Goal: Communication & Community: Answer question/provide support

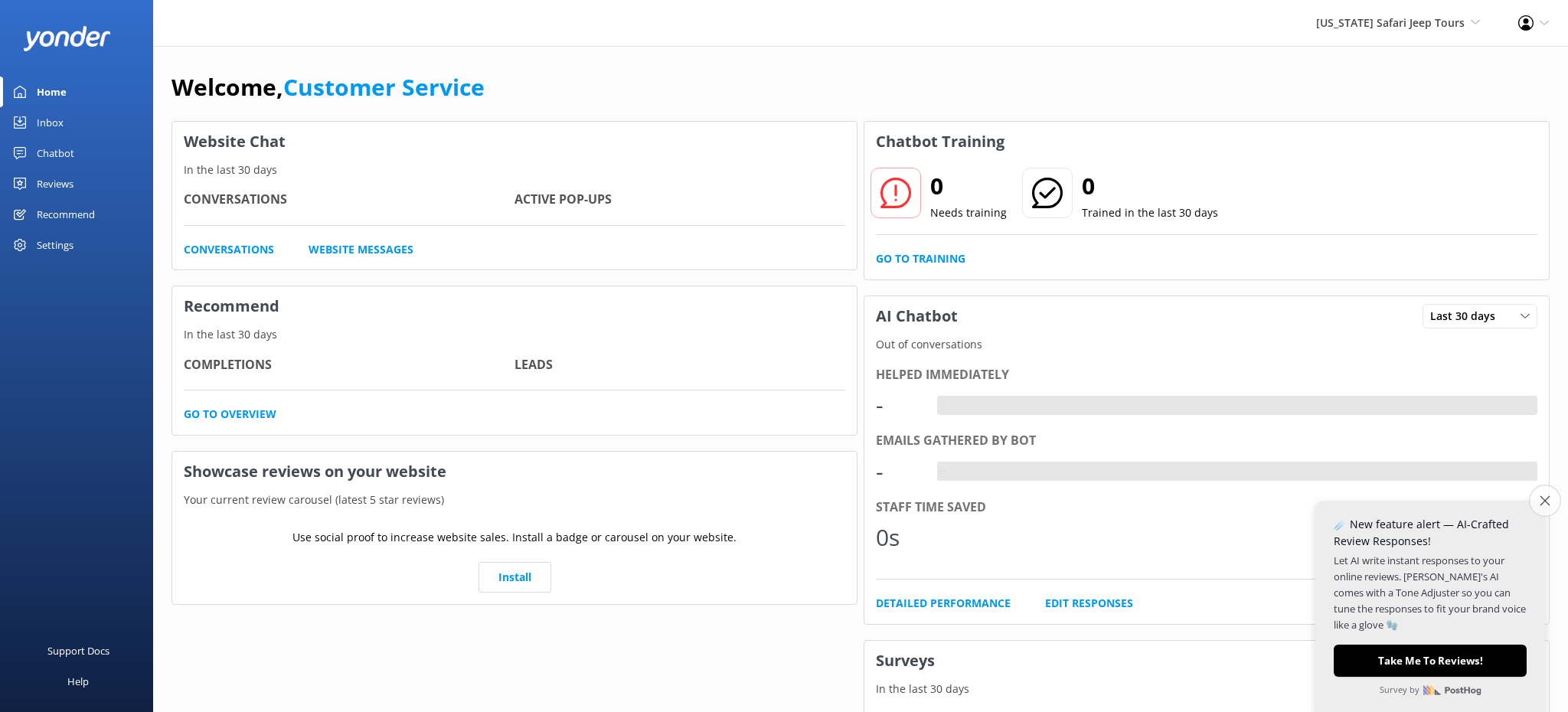
click at [1551, 503] on button "Close survey" at bounding box center [1545, 500] width 32 height 32
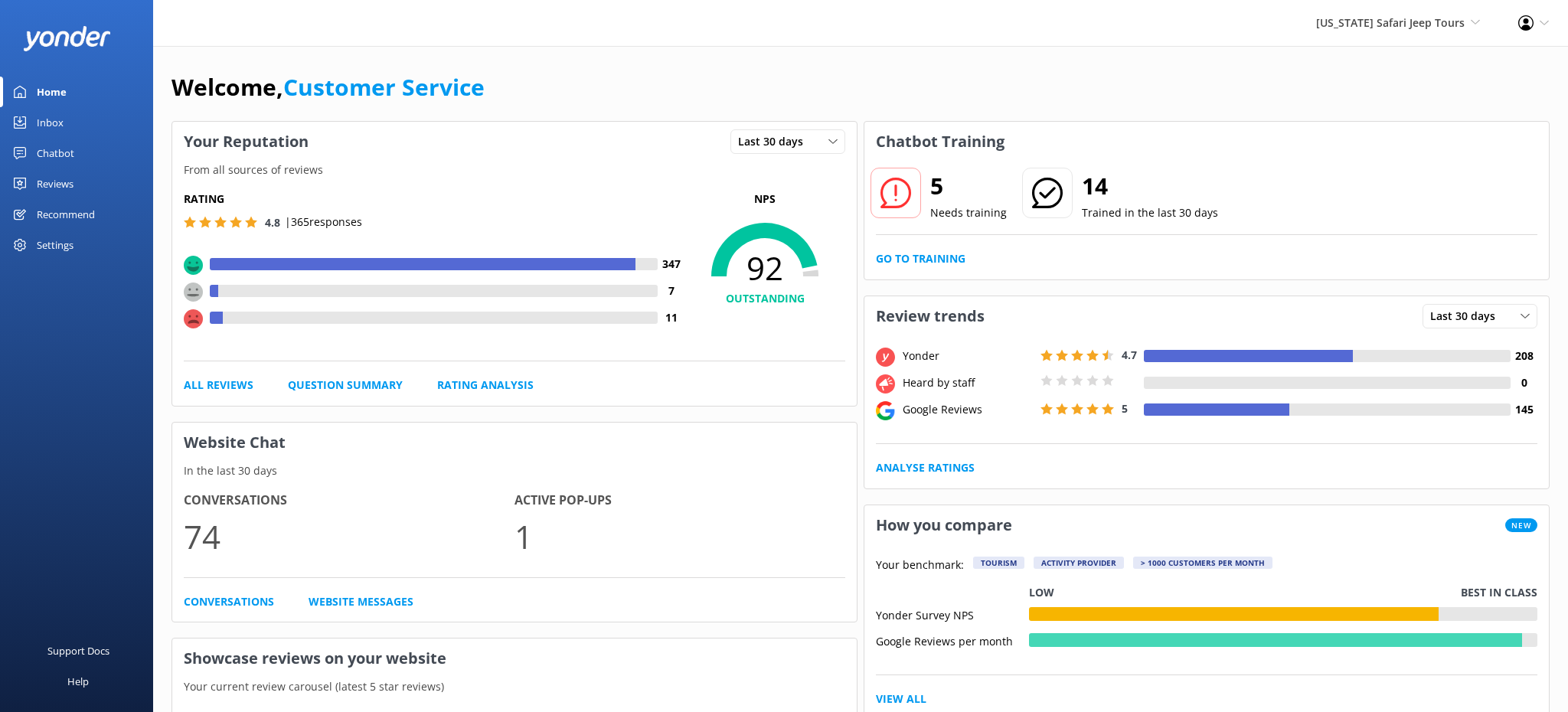
click at [53, 180] on div "Reviews" at bounding box center [54, 183] width 37 height 30
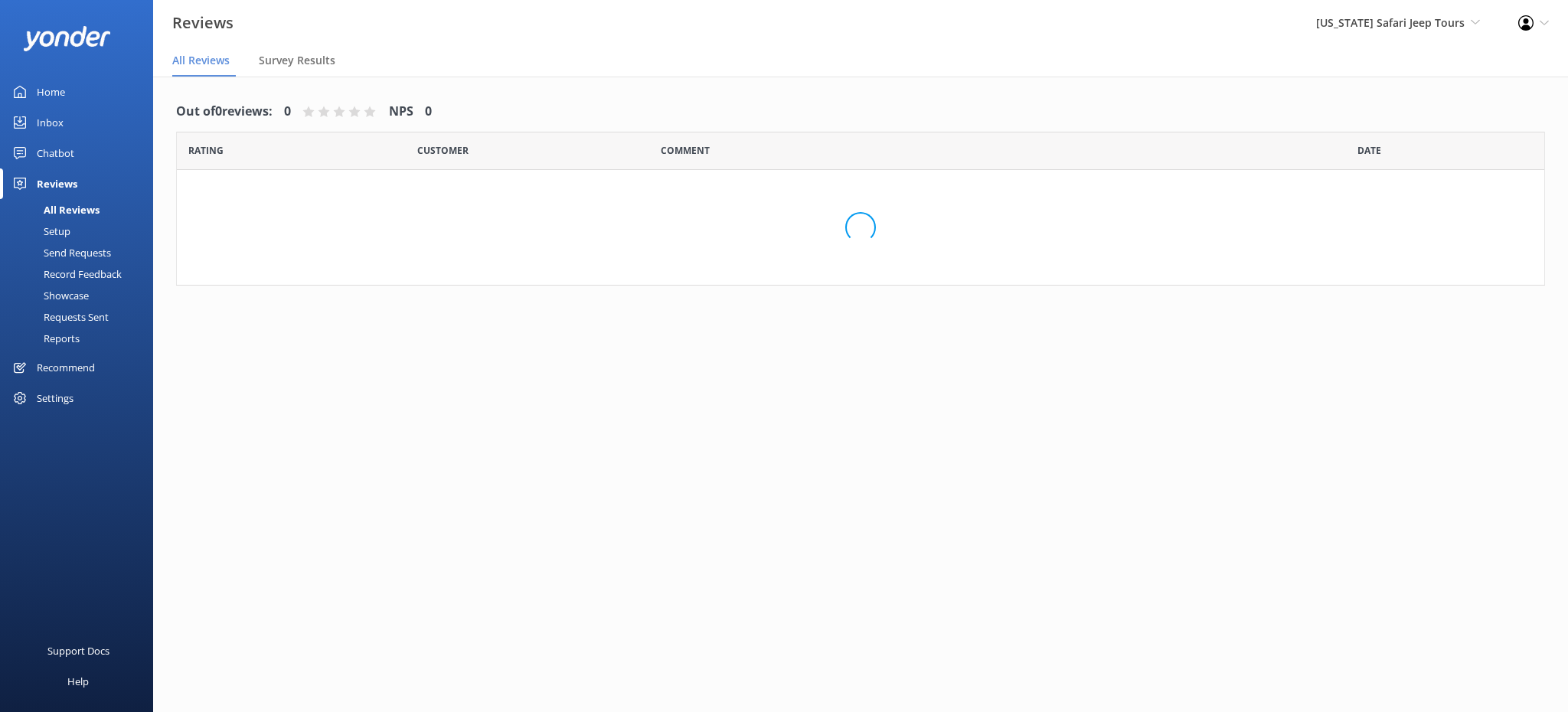
click at [53, 180] on div "Reviews" at bounding box center [57, 183] width 40 height 30
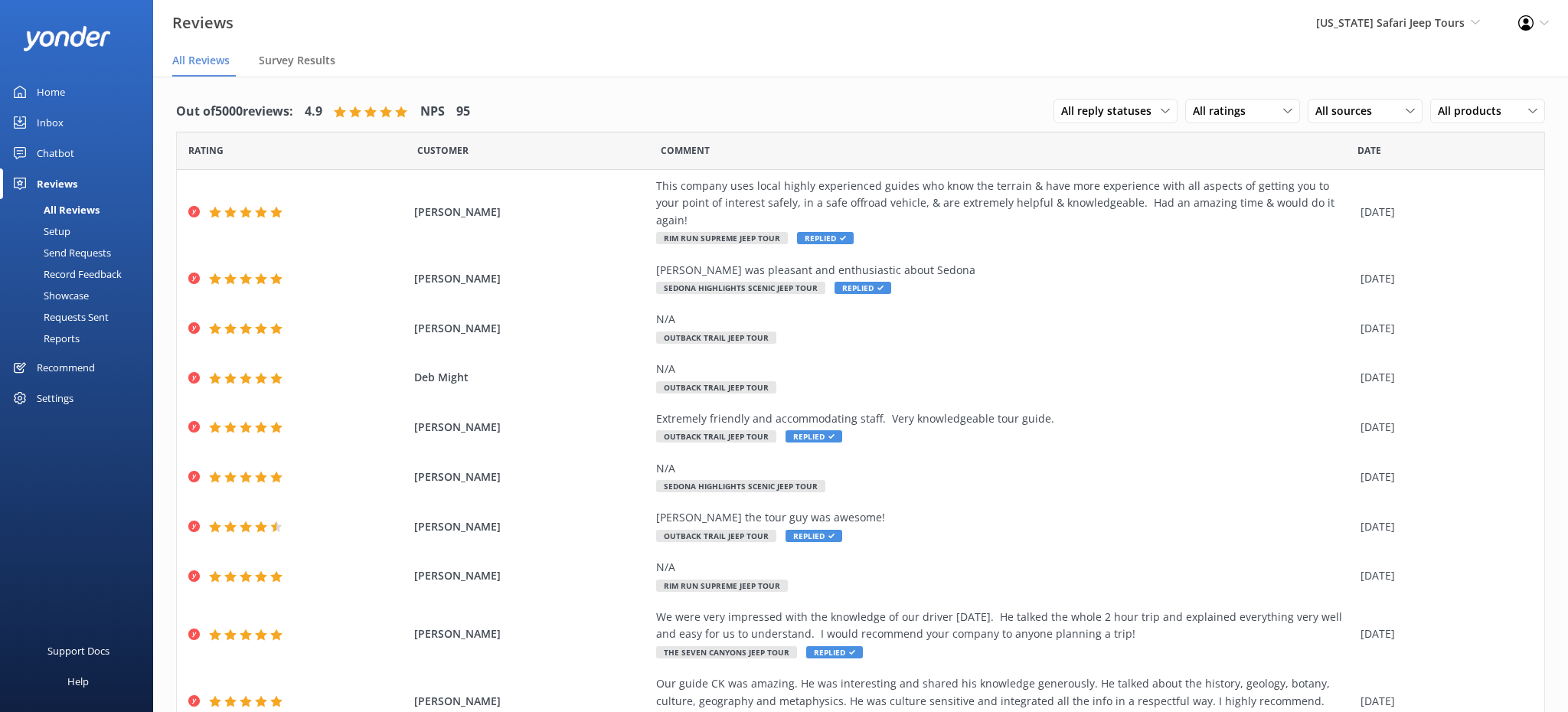
click at [54, 121] on div "Inbox" at bounding box center [50, 122] width 26 height 30
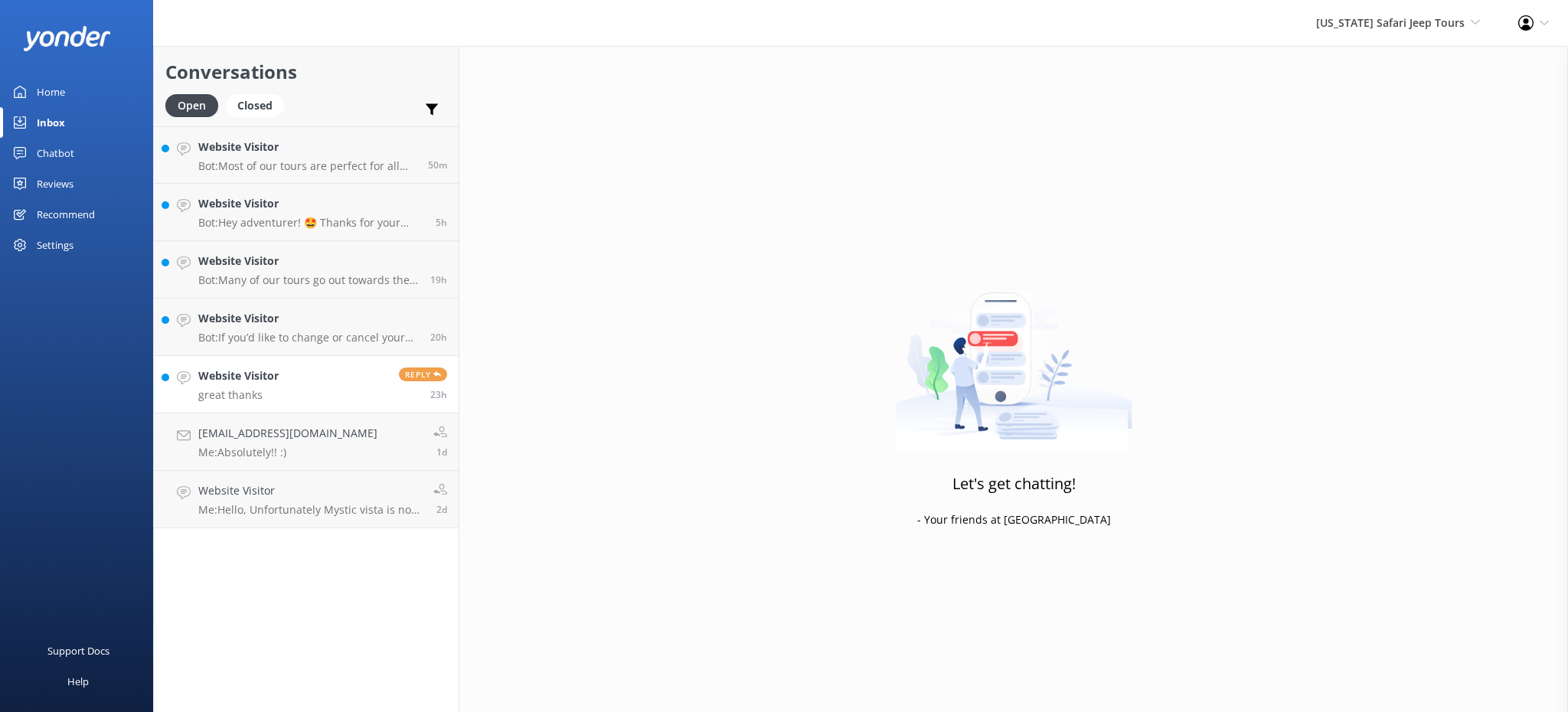
click at [341, 395] on link "Website Visitor great thanks Reply 23h" at bounding box center [306, 384] width 304 height 58
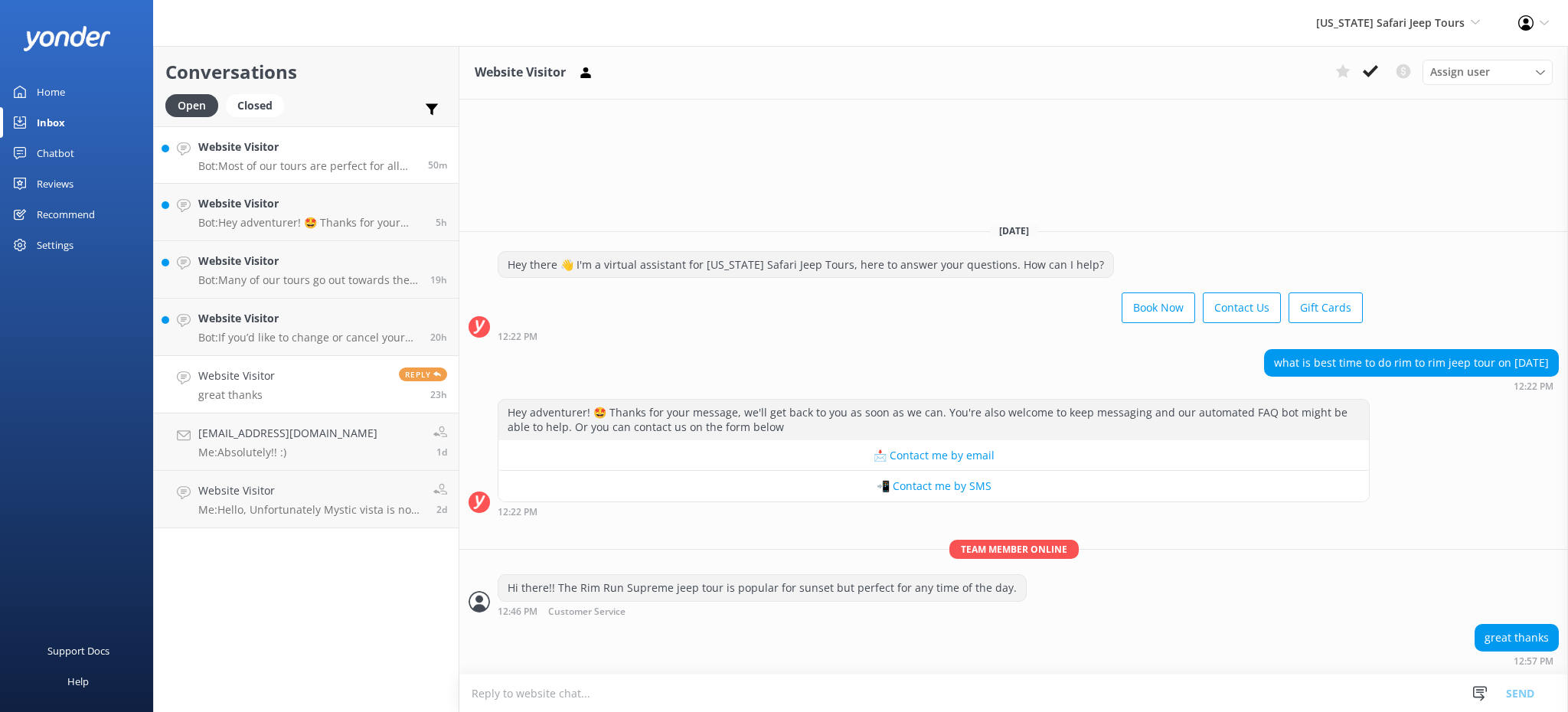
click at [311, 139] on h4 "Website Visitor" at bounding box center [308, 147] width 218 height 17
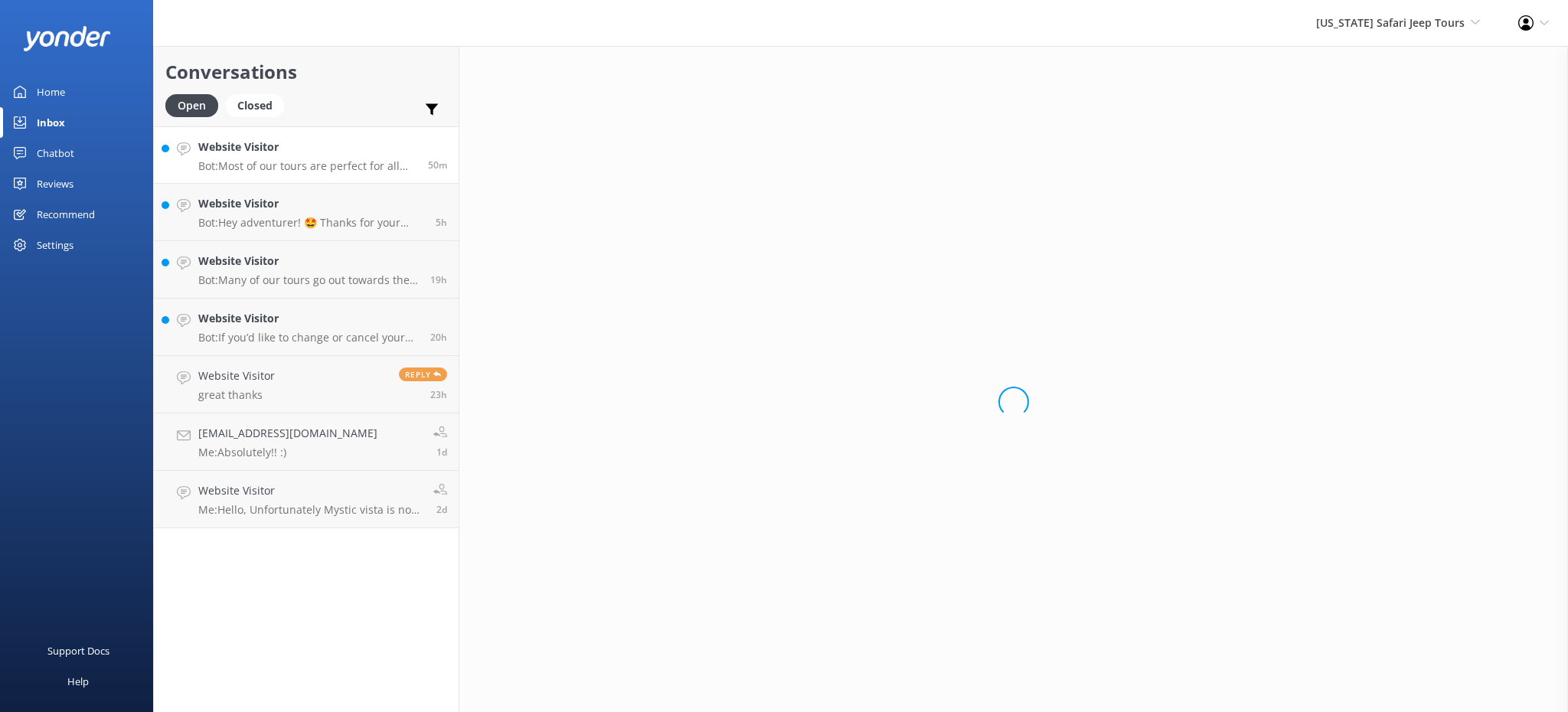
click at [311, 139] on h4 "Website Visitor" at bounding box center [308, 147] width 218 height 17
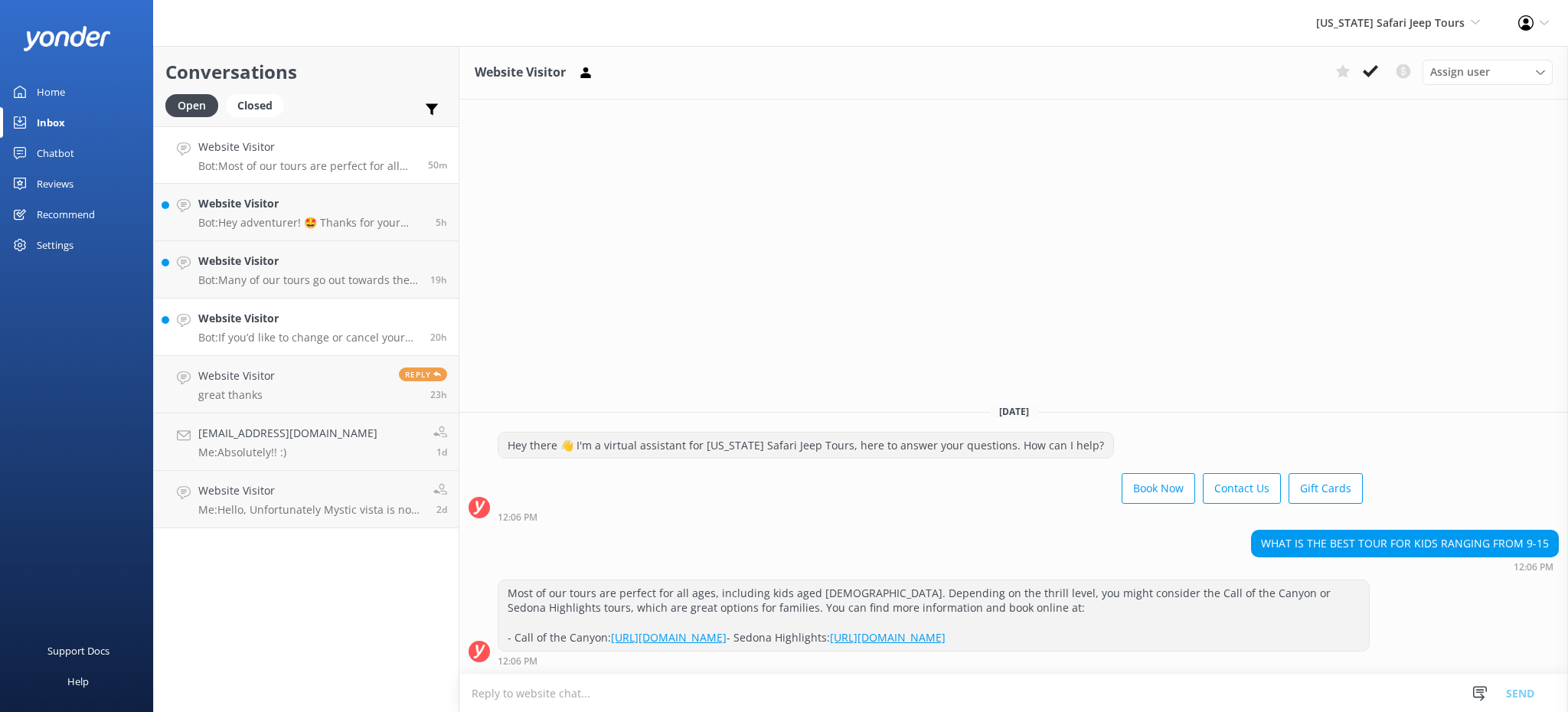
click at [358, 341] on p "Bot: If you’d like to change or cancel your bookings, please give us a call at …" at bounding box center [308, 338] width 220 height 14
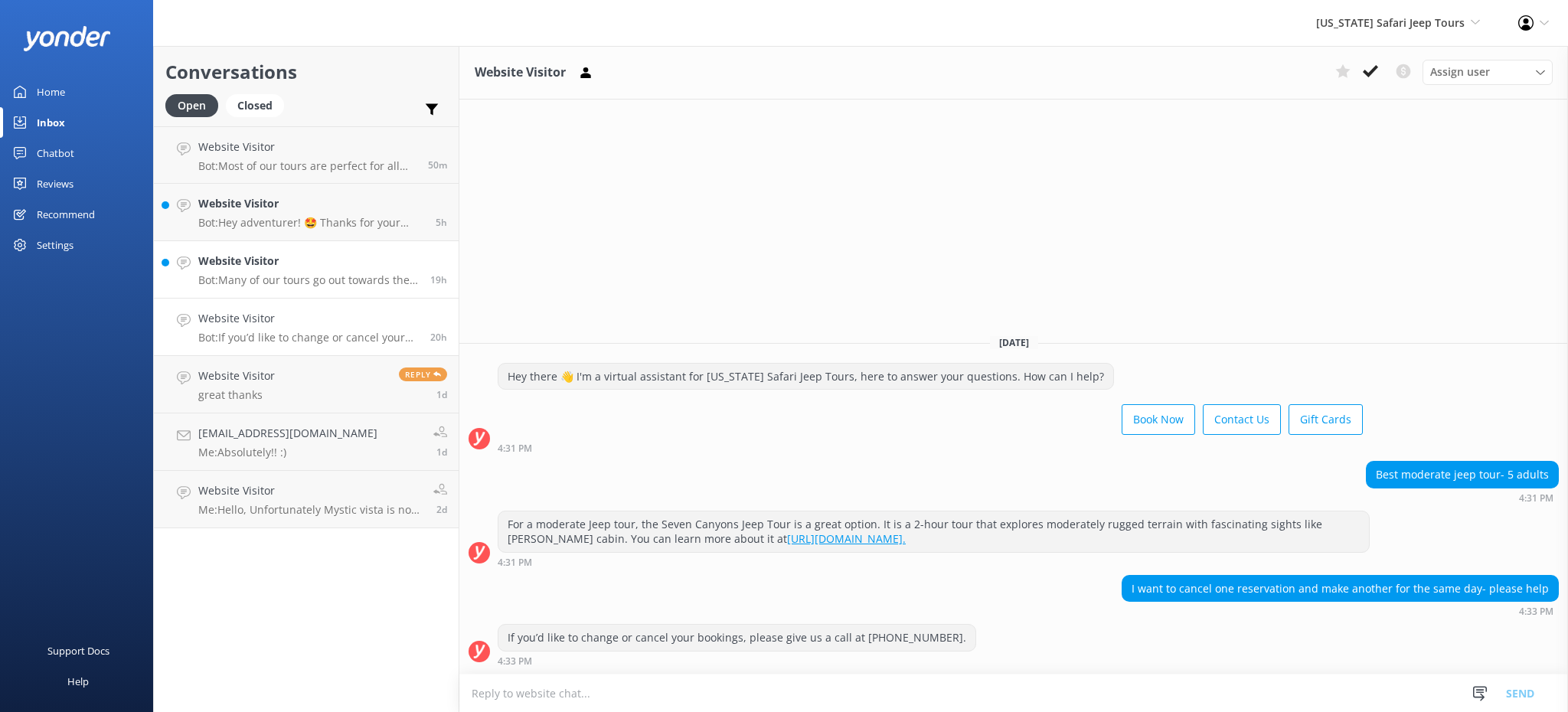
click at [345, 278] on p "Bot: Many of our tours go out towards the end of the day. The best tours for ex…" at bounding box center [308, 280] width 220 height 14
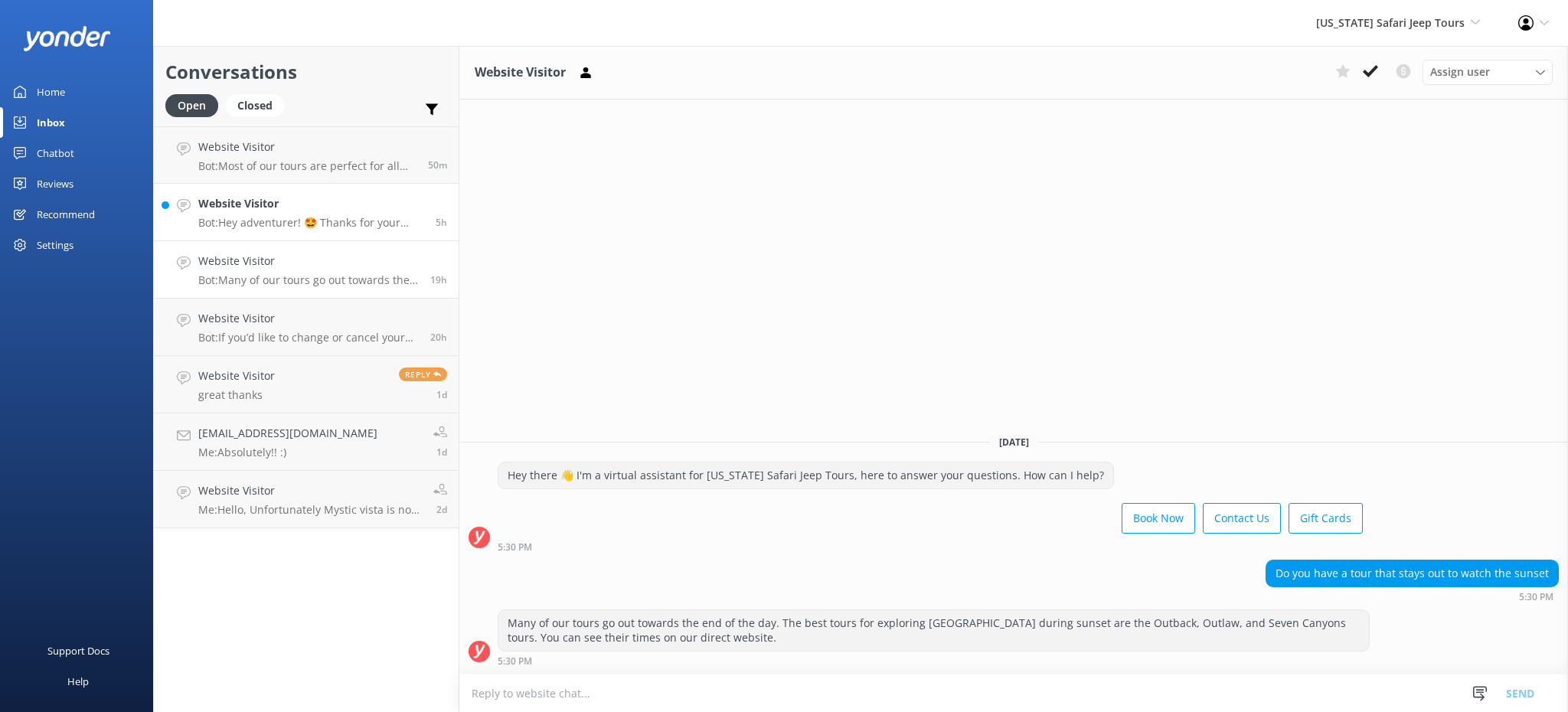
click at [332, 214] on div "Website Visitor Bot: Hey adventurer! 🤩 Thanks for your message, we'll get back …" at bounding box center [311, 212] width 226 height 33
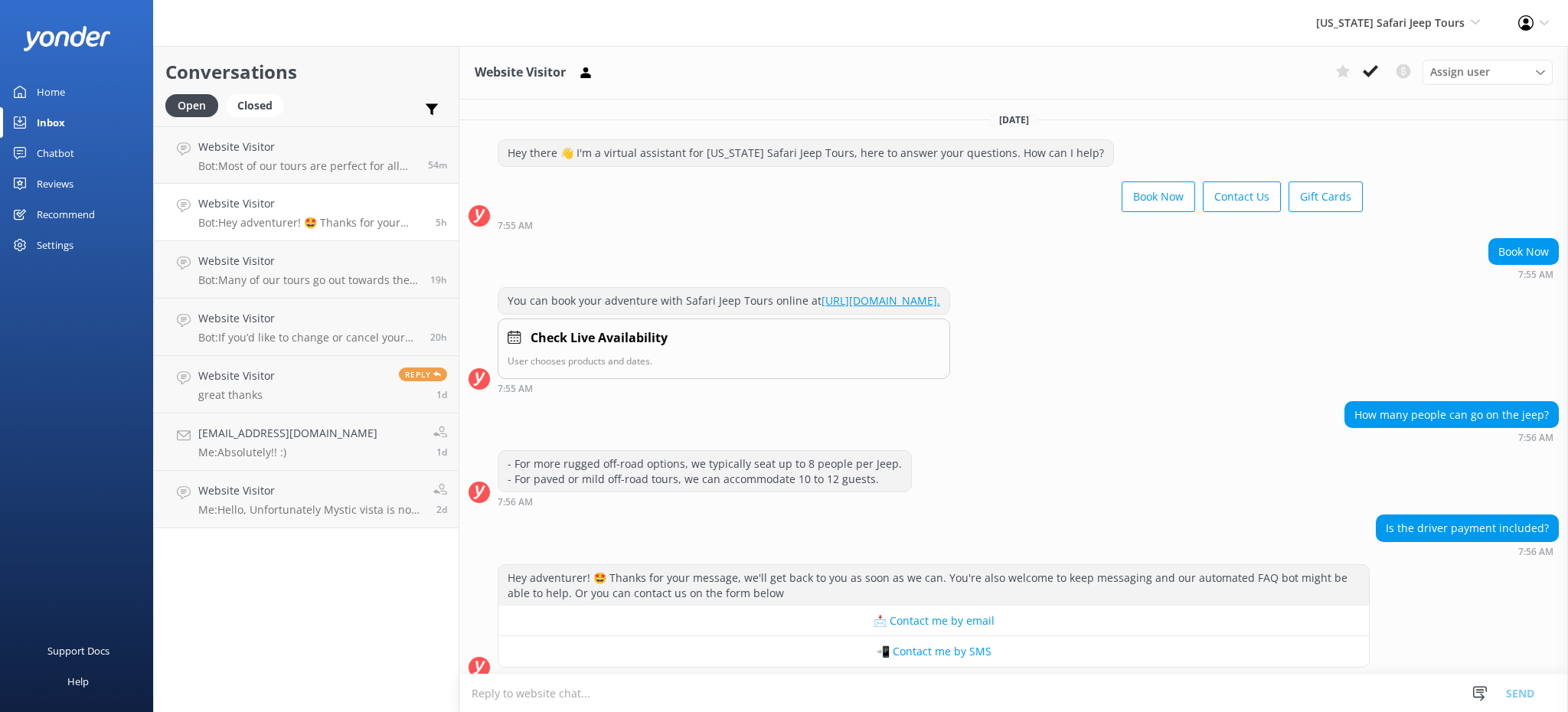
scroll to position [16, 0]
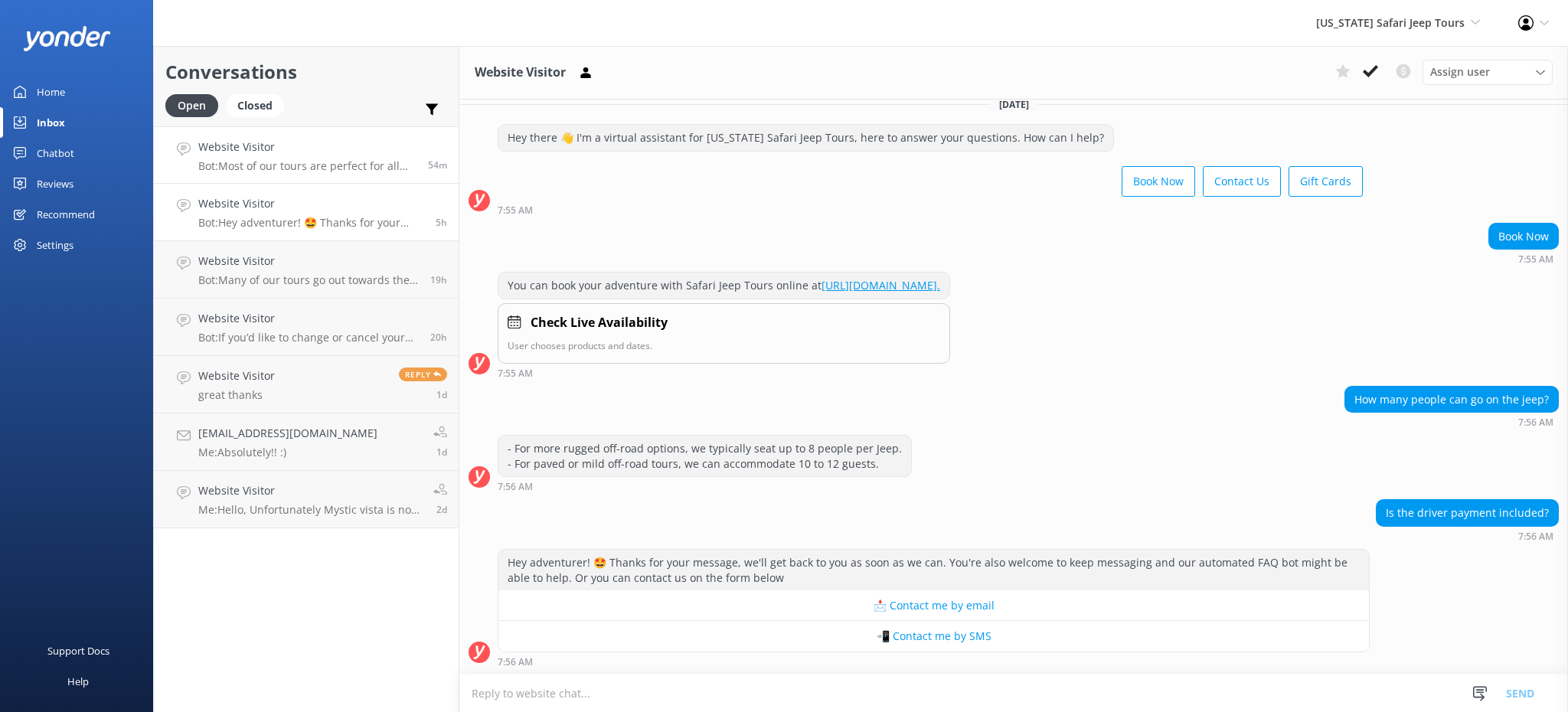
click at [355, 160] on div "Website Visitor Bot: Most of our tours are perfect for all ages, including kids…" at bounding box center [308, 155] width 218 height 33
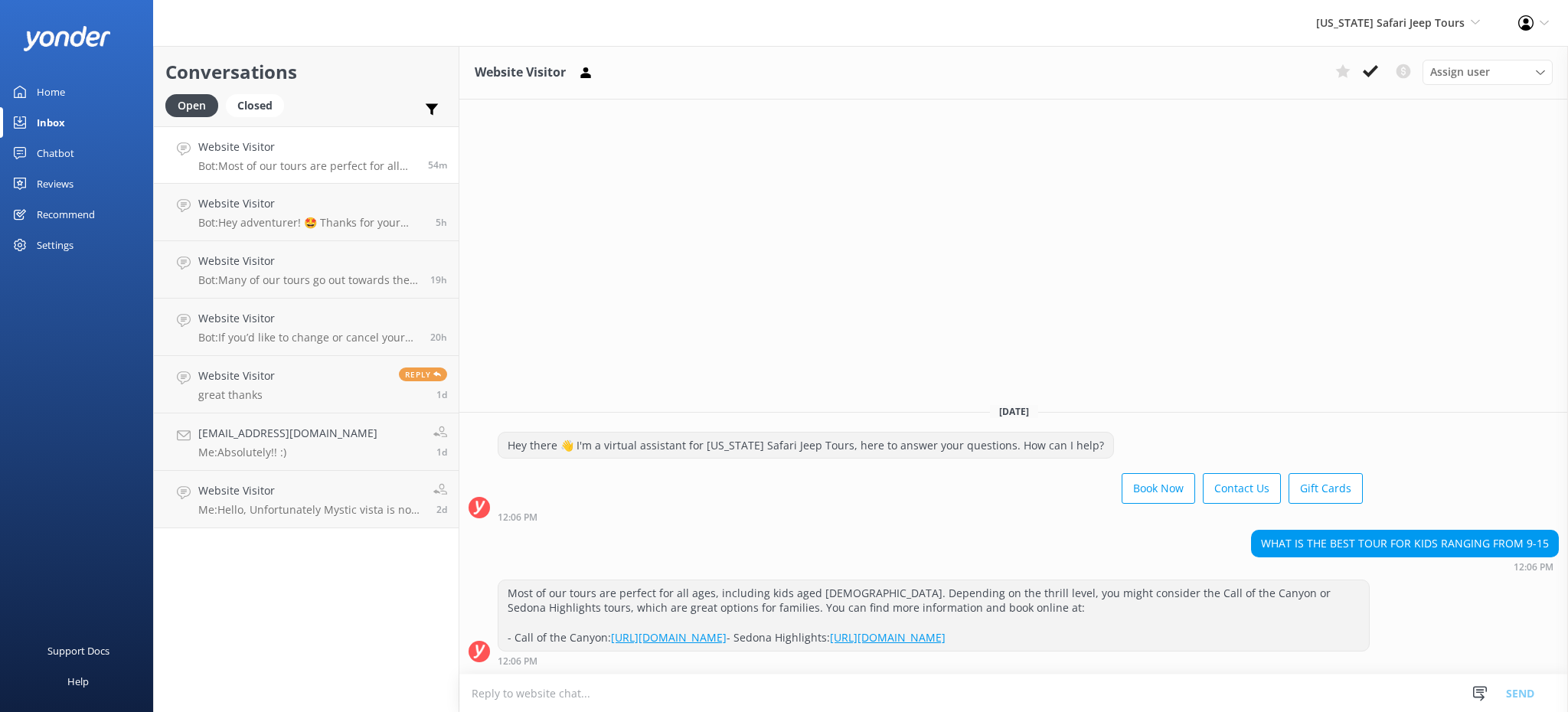
click at [592, 694] on textarea at bounding box center [1014, 693] width 1109 height 37
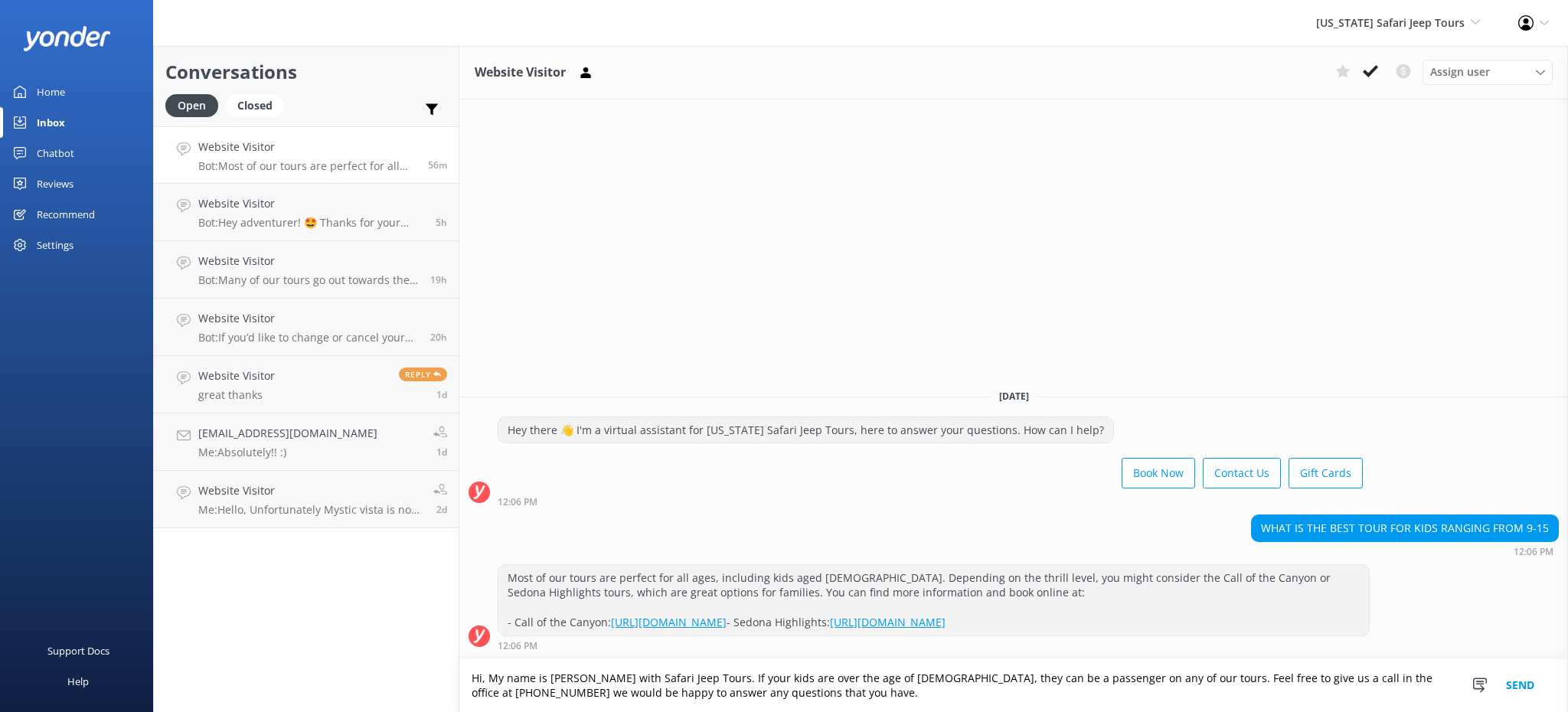
type textarea "Hi, My name is [PERSON_NAME] with Safari Jeep Tours. If your kids are over the …"
click at [1517, 684] on button "Send" at bounding box center [1521, 686] width 58 height 53
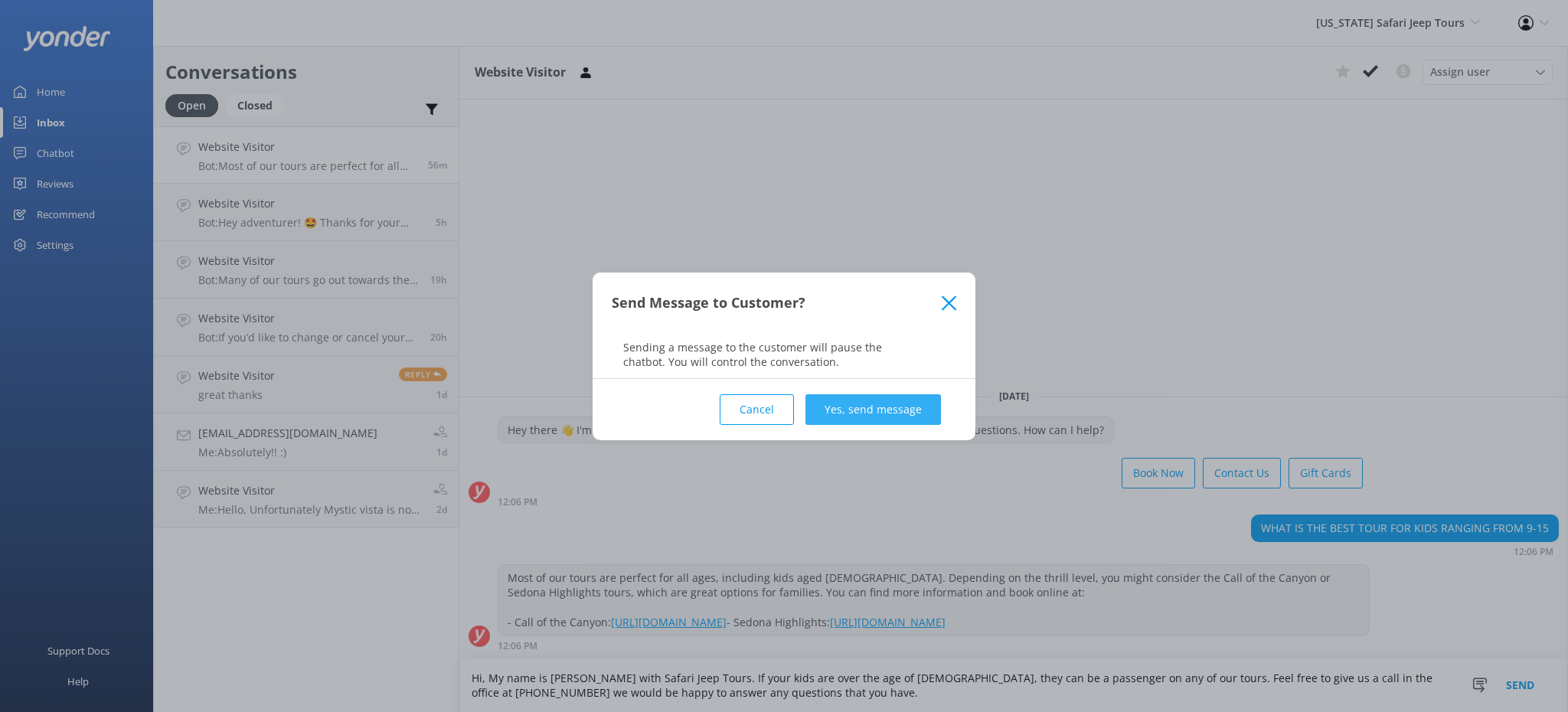
click at [866, 408] on button "Yes, send message" at bounding box center [874, 409] width 135 height 30
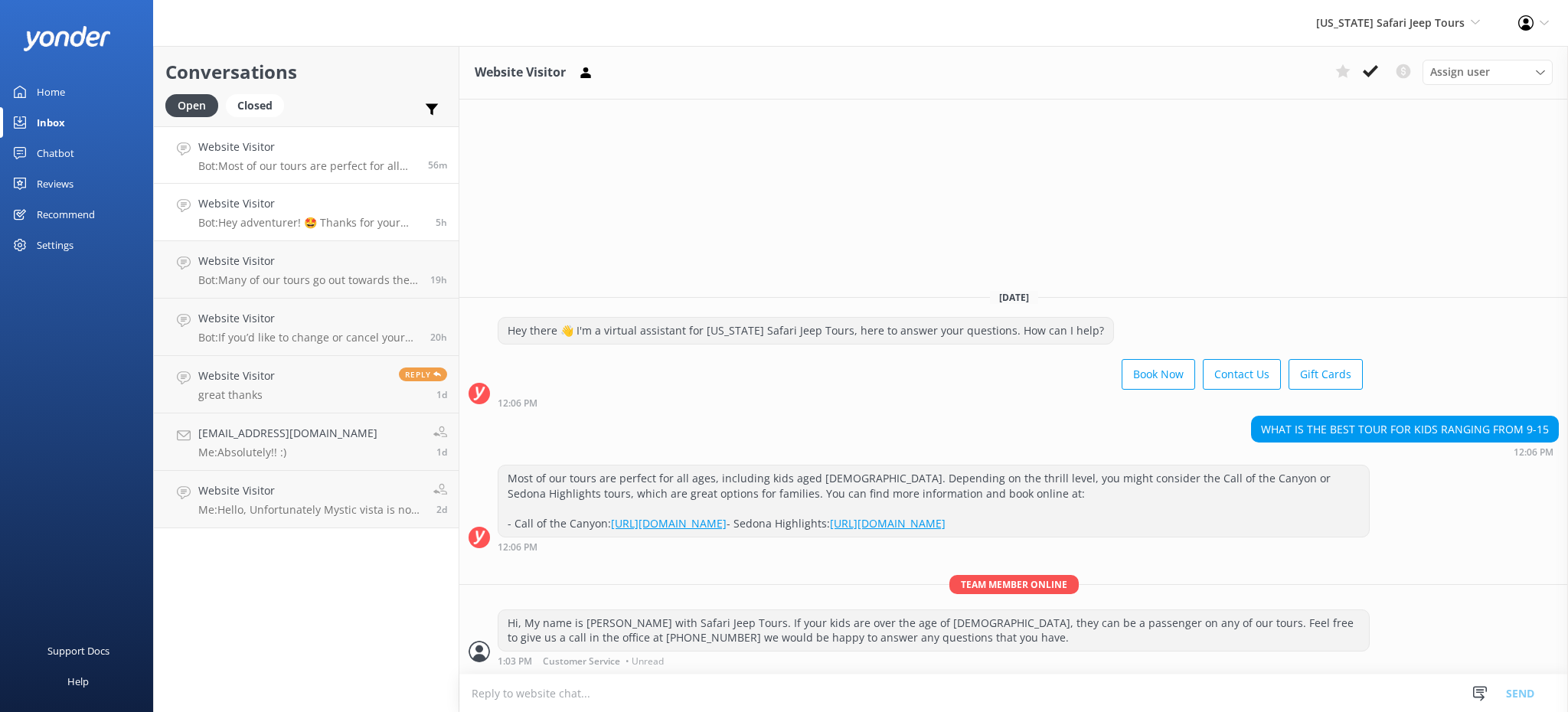
click at [348, 211] on h4 "Website Visitor" at bounding box center [311, 204] width 226 height 17
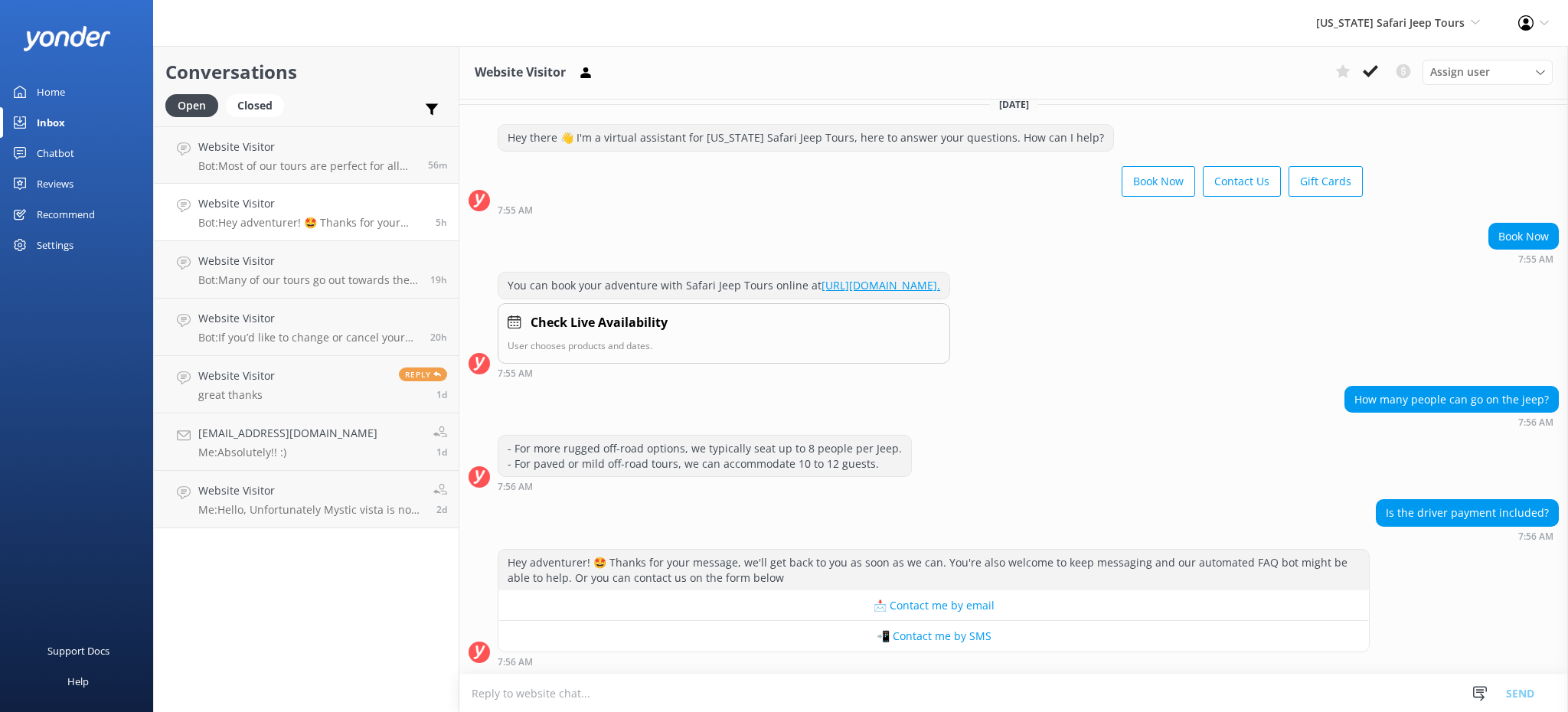
scroll to position [16, 0]
click at [652, 693] on textarea at bounding box center [1014, 693] width 1109 height 37
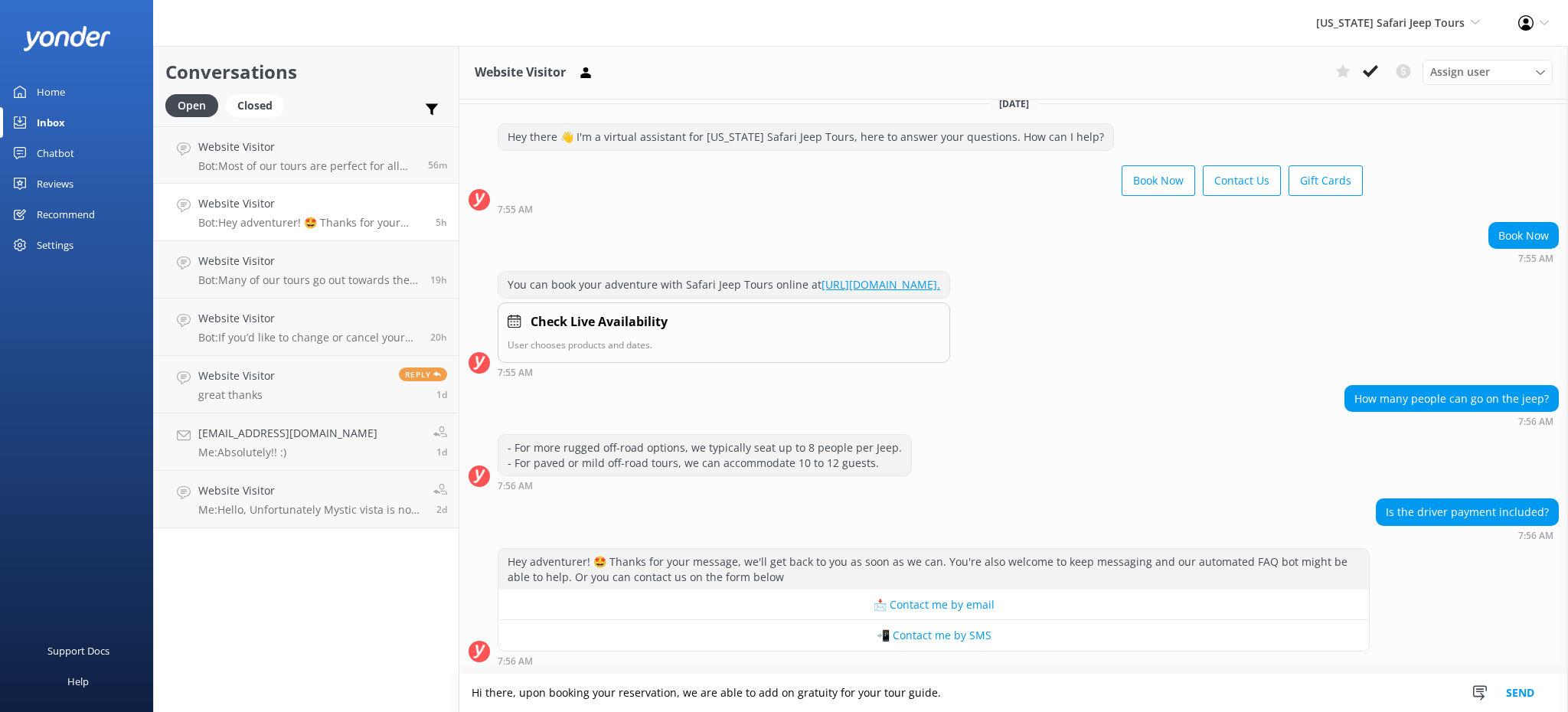
type textarea "Hi there, upon booking your reservation, we are able to add on gratuity for you…"
click at [1517, 689] on button "Send" at bounding box center [1521, 692] width 58 height 38
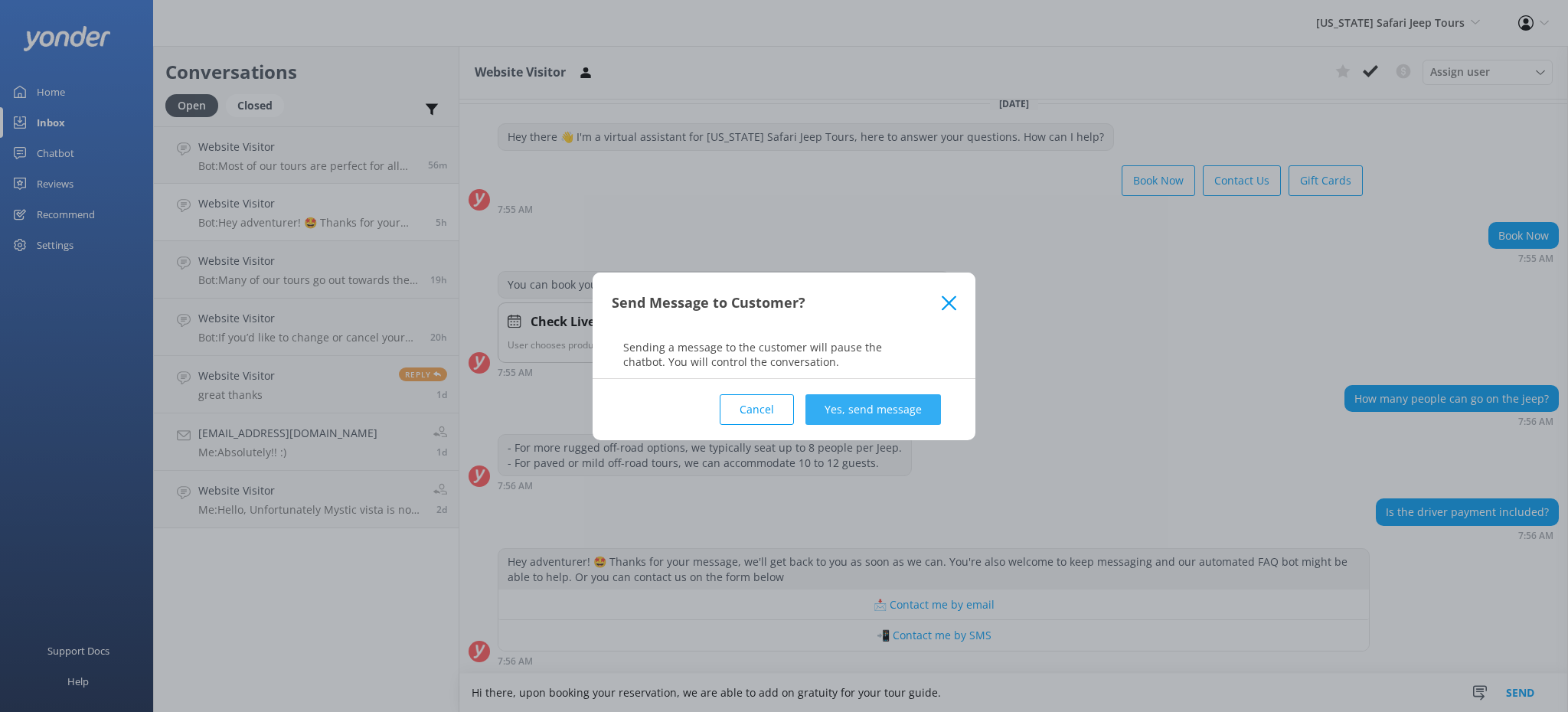
click at [885, 405] on button "Yes, send message" at bounding box center [874, 409] width 135 height 30
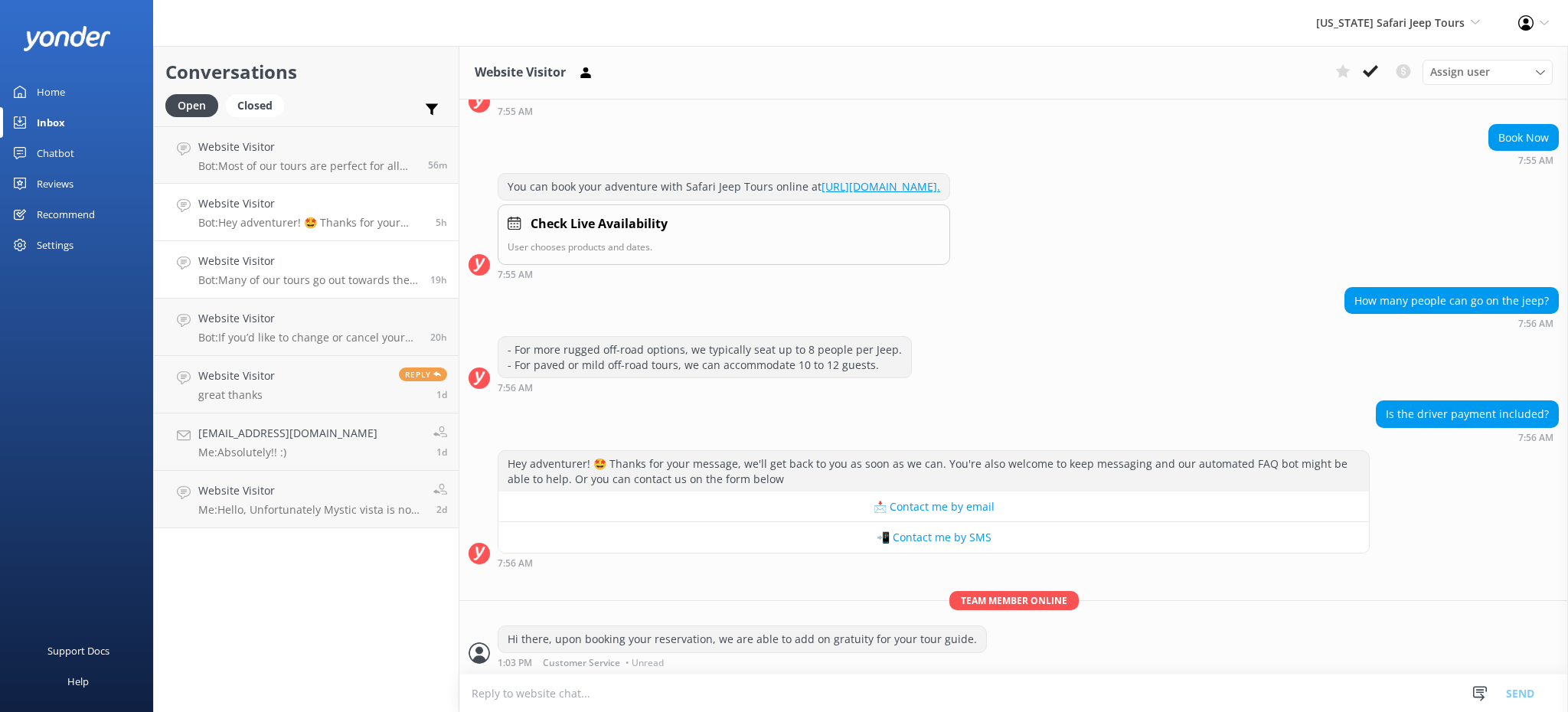
scroll to position [115, 0]
click at [62, 88] on div "Home" at bounding box center [51, 91] width 28 height 30
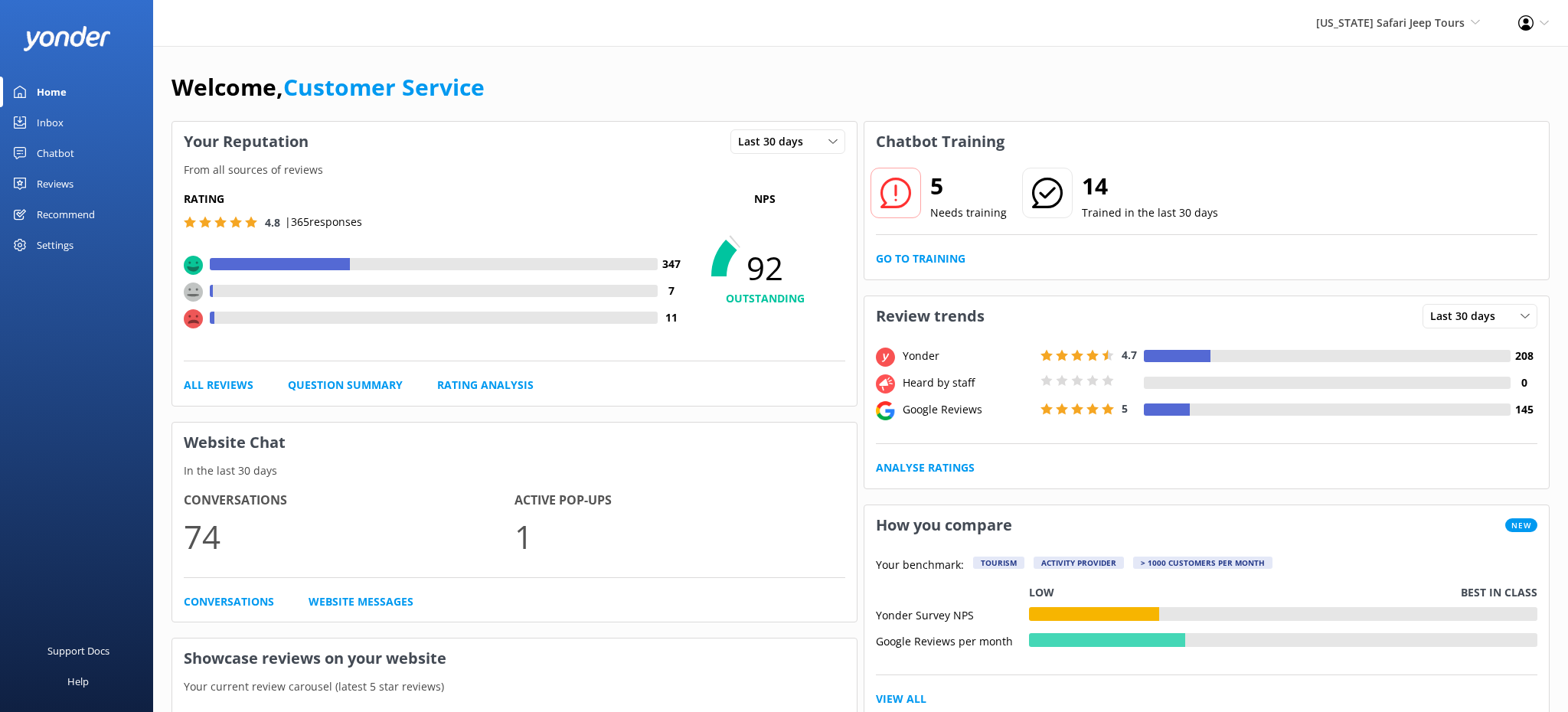
click at [62, 88] on div "Home" at bounding box center [51, 91] width 30 height 30
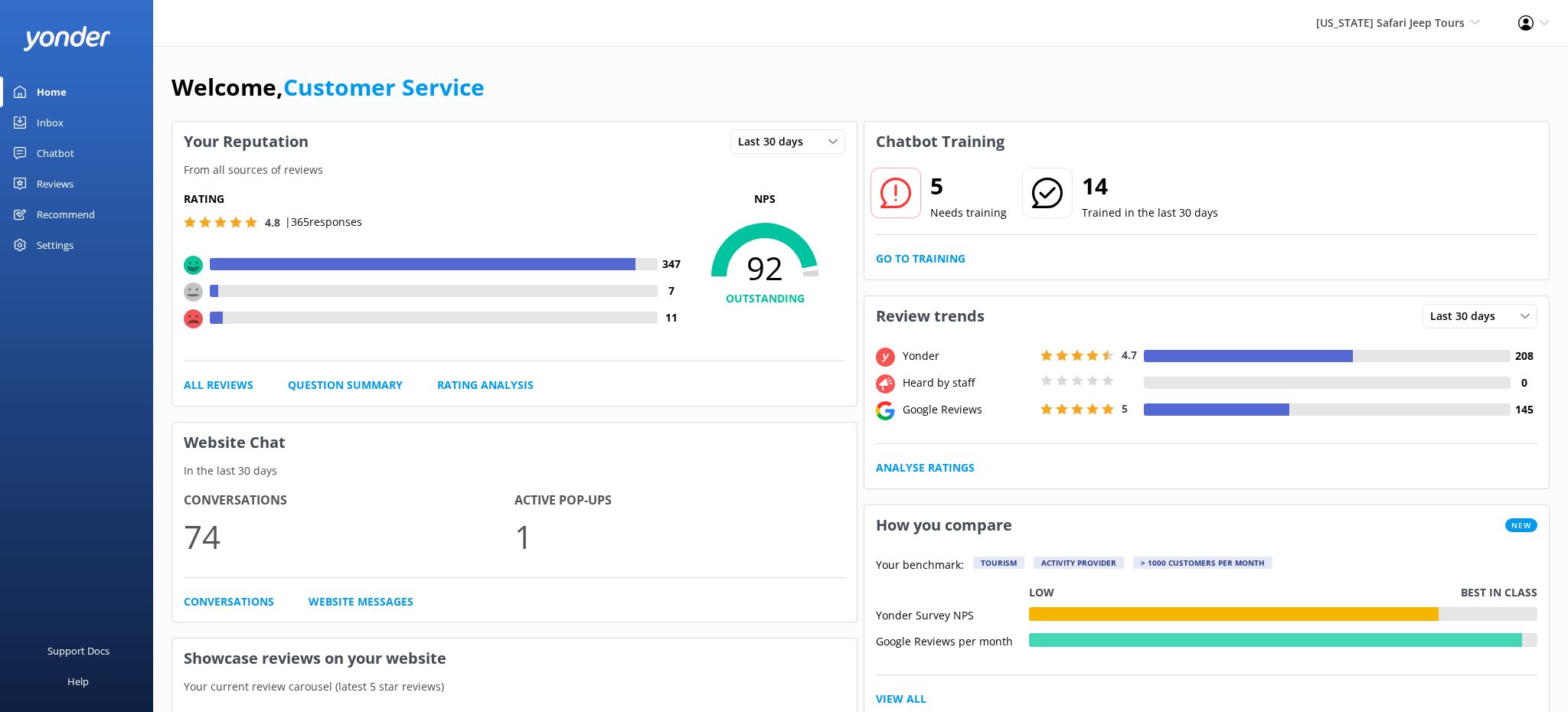
click at [61, 181] on div "Reviews" at bounding box center [54, 183] width 37 height 30
